Goal: Check status: Check status

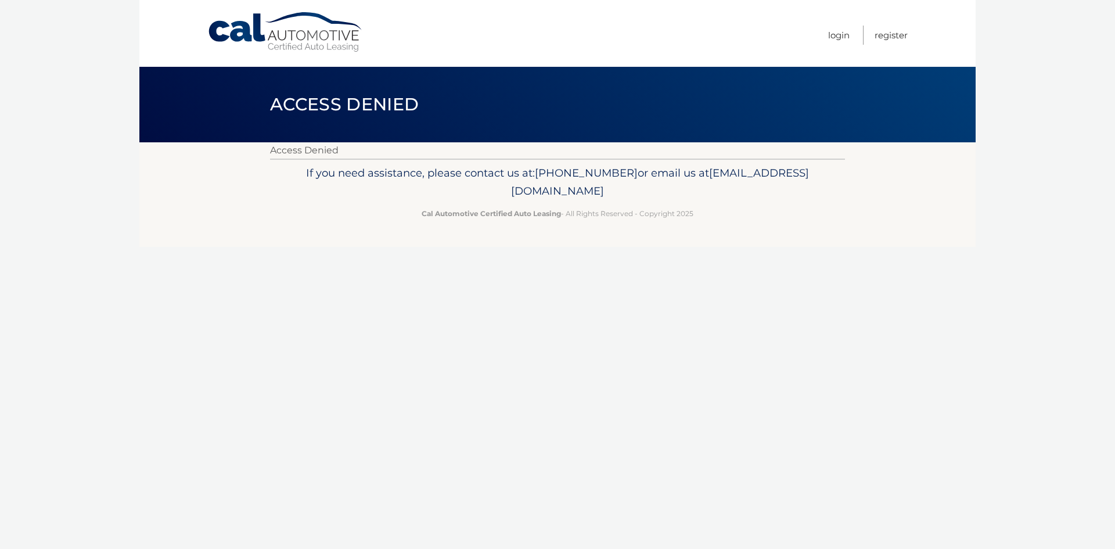
click at [315, 149] on p "Access Denied" at bounding box center [557, 150] width 575 height 16
click at [904, 37] on link "Register" at bounding box center [891, 35] width 33 height 19
click at [835, 31] on link "Login" at bounding box center [838, 35] width 21 height 19
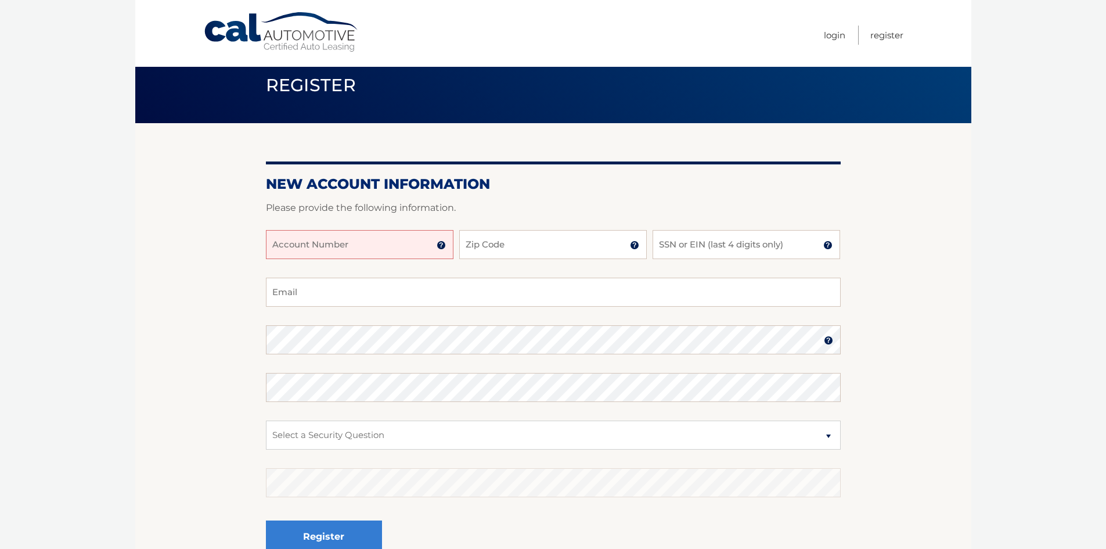
scroll to position [77, 0]
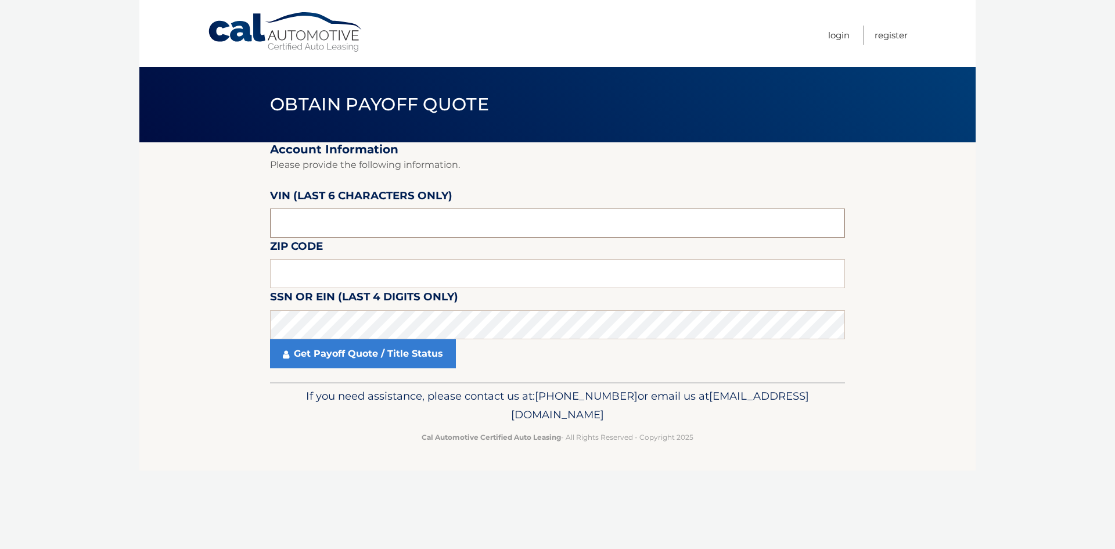
click at [545, 235] on input "text" at bounding box center [557, 223] width 575 height 29
type input "552592"
click at [552, 271] on input "text" at bounding box center [557, 273] width 575 height 29
click at [524, 284] on input "text" at bounding box center [557, 273] width 575 height 29
